Goal: Transaction & Acquisition: Purchase product/service

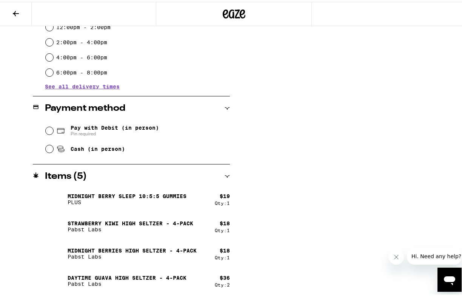
click at [329, 209] on div "Subtotal $91.00 Delivery $5.00 Free delivery for $75+ orders! Taxes & Fees More…" at bounding box center [359, 71] width 151 height 448
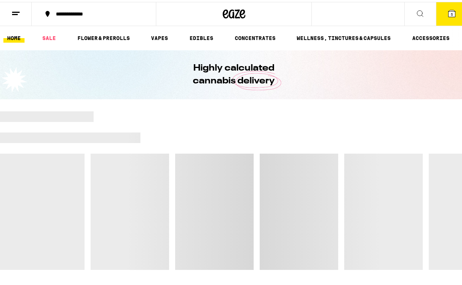
click at [449, 10] on icon at bounding box center [452, 11] width 7 height 7
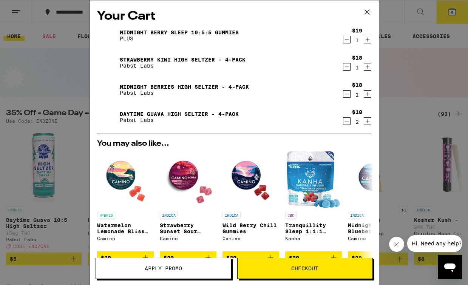
click at [172, 268] on span "Apply Promo" at bounding box center [163, 268] width 37 height 5
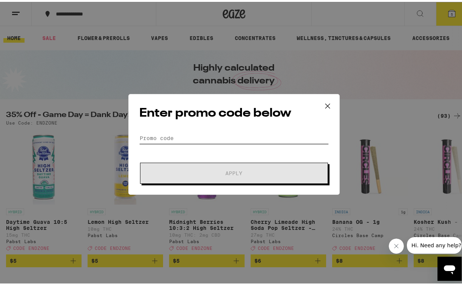
click at [217, 138] on input "Promo Code" at bounding box center [234, 136] width 190 height 11
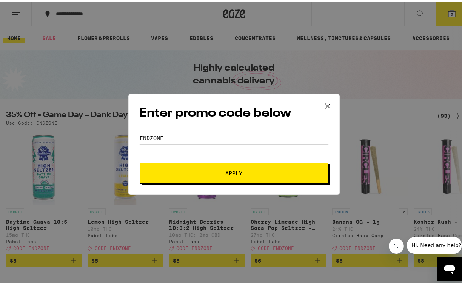
type input "endzone"
click at [231, 171] on button "Apply" at bounding box center [234, 171] width 188 height 21
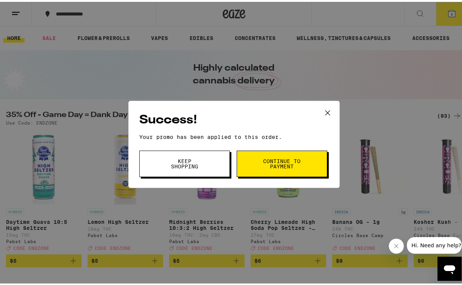
click at [308, 160] on button "Continue to payment" at bounding box center [282, 162] width 91 height 26
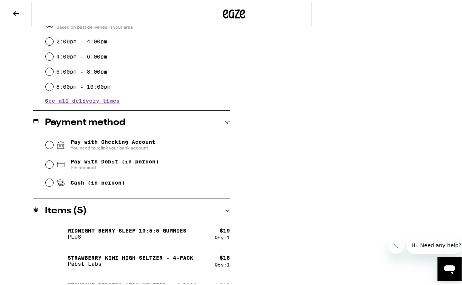
scroll to position [231, 0]
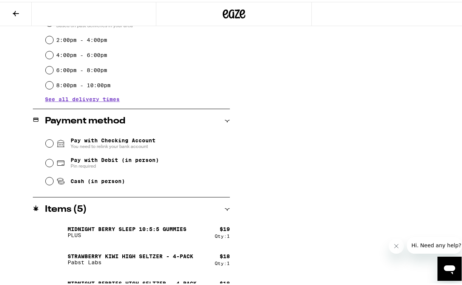
click at [47, 162] on input "Pay with Debit (in person) Pin required" at bounding box center [50, 161] width 8 height 8
radio input "true"
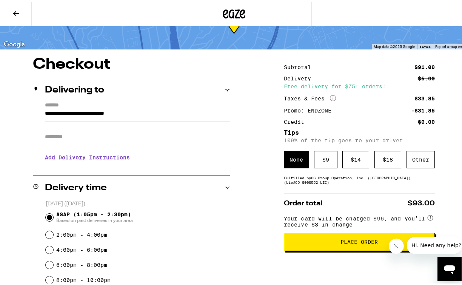
scroll to position [65, 0]
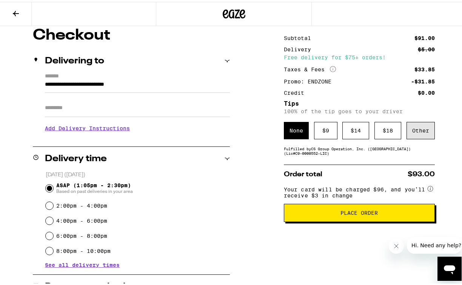
click at [416, 128] on div "Other" at bounding box center [421, 128] width 28 height 17
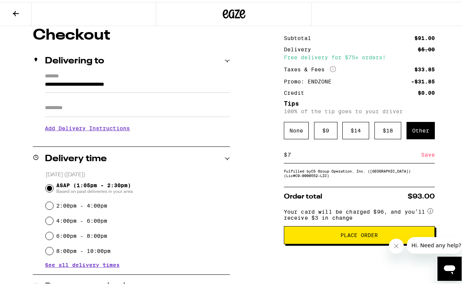
type input "7"
click at [341, 236] on span "Place Order" at bounding box center [359, 233] width 37 height 5
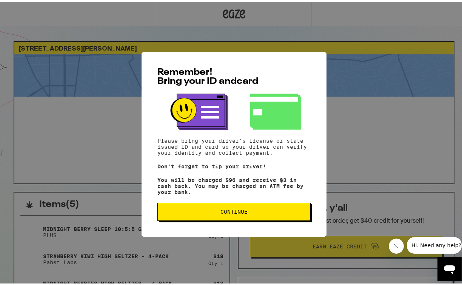
click at [279, 217] on button "Continue" at bounding box center [233, 210] width 153 height 18
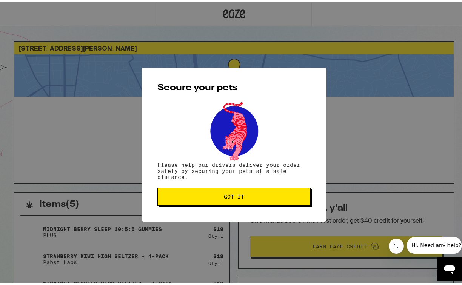
click at [250, 195] on span "Got it" at bounding box center [234, 194] width 140 height 5
